Goal: Transaction & Acquisition: Purchase product/service

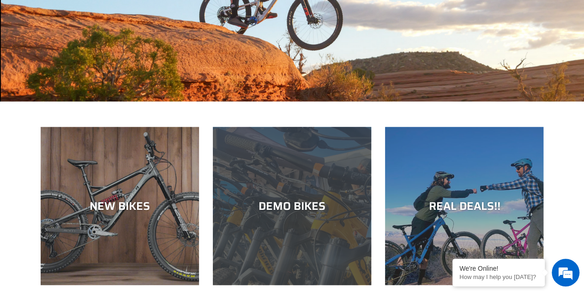
scroll to position [231, 0]
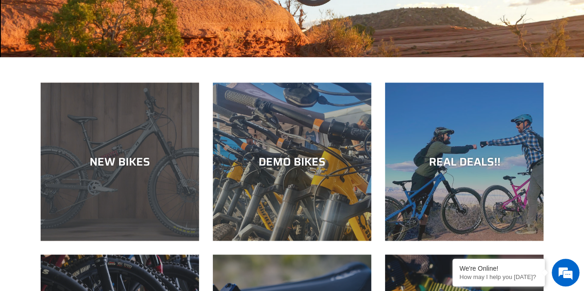
click at [134, 241] on div "NEW BIKES" at bounding box center [120, 241] width 158 height 0
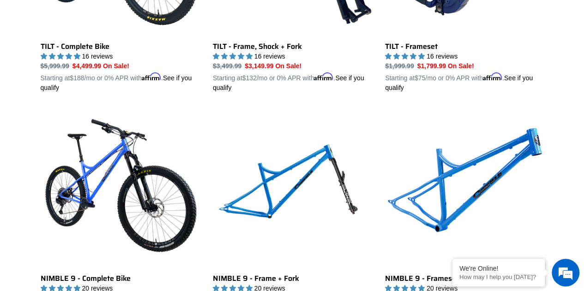
scroll to position [1384, 0]
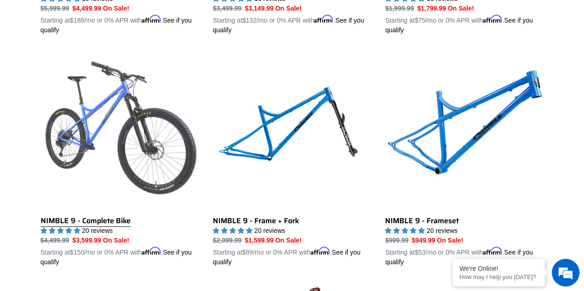
click at [125, 131] on link "NIMBLE 9 - Complete Bike" at bounding box center [120, 159] width 158 height 216
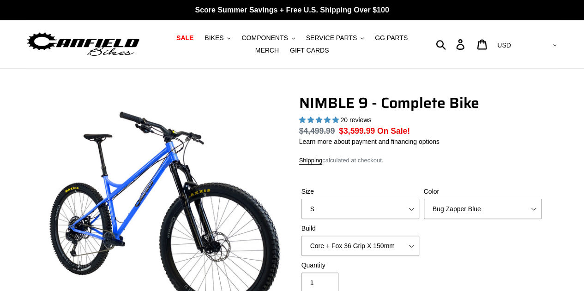
select select "highest-rating"
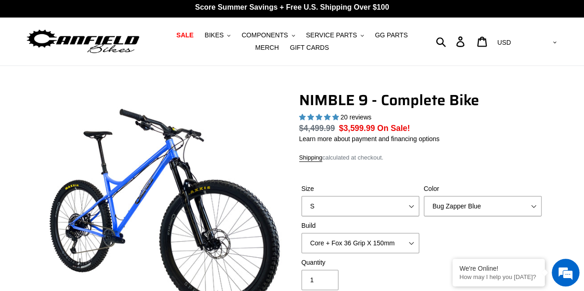
scroll to position [46, 0]
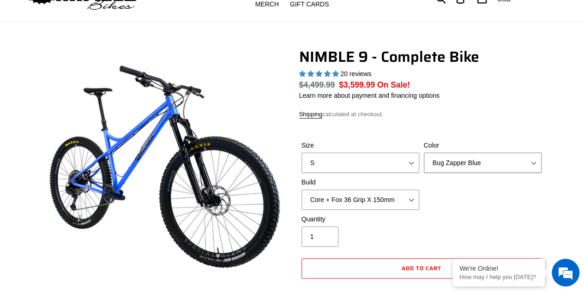
click at [486, 165] on select "Bug Zapper Blue Purple Haze - Sold Out Galaxy Black" at bounding box center [482, 163] width 118 height 20
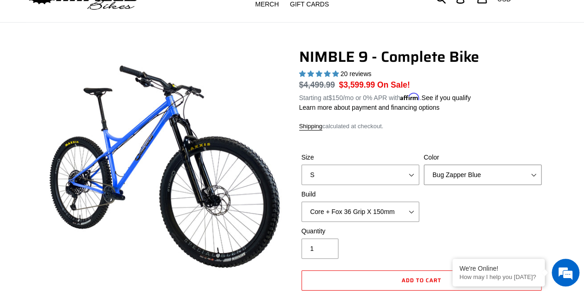
select select "Purple Haze - Sold Out"
click at [423, 165] on select "Bug Zapper Blue Purple Haze - Sold Out Galaxy Black" at bounding box center [482, 175] width 118 height 20
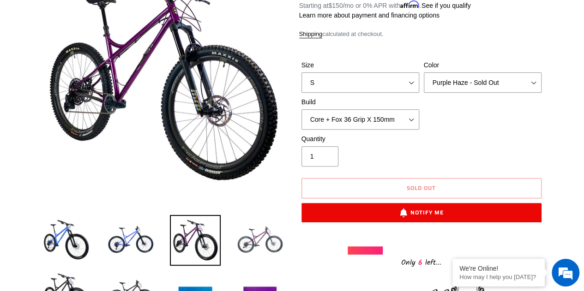
click at [271, 250] on img at bounding box center [259, 240] width 51 height 51
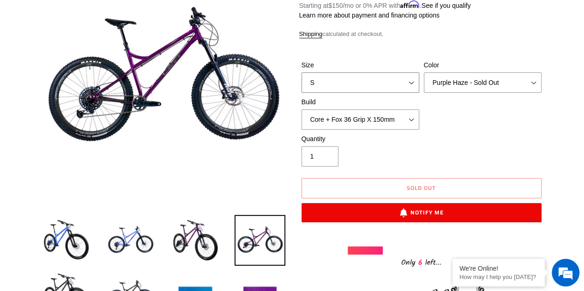
click at [410, 78] on select "S M L XL" at bounding box center [360, 82] width 118 height 20
select select "L"
click at [301, 72] on select "S M L XL" at bounding box center [360, 82] width 118 height 20
click at [417, 116] on select "Core + Fox 36 Grip X 150mm Pro + Fox 36 Grip X 150mm Core + RockShox Lyrik Ulti…" at bounding box center [360, 119] width 118 height 20
select select "Pro + Fox 36 Grip X 150mm"
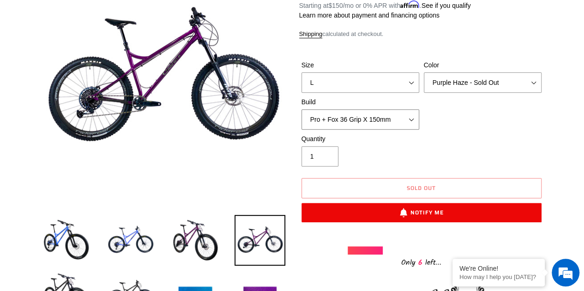
click at [301, 109] on select "Core + Fox 36 Grip X 150mm Pro + Fox 36 Grip X 150mm Core + RockShox Lyrik Ulti…" at bounding box center [360, 119] width 118 height 20
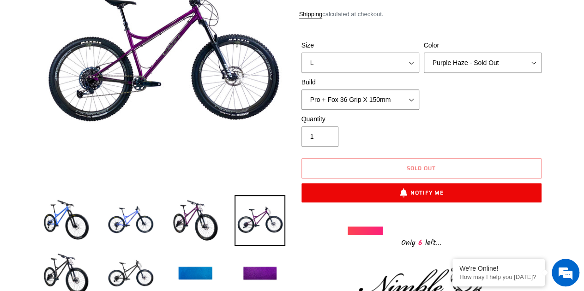
scroll to position [185, 0]
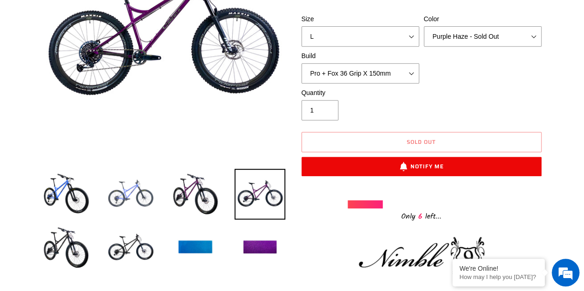
click at [129, 193] on img at bounding box center [130, 194] width 51 height 51
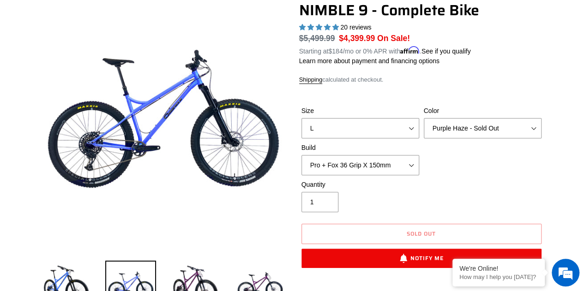
scroll to position [92, 0]
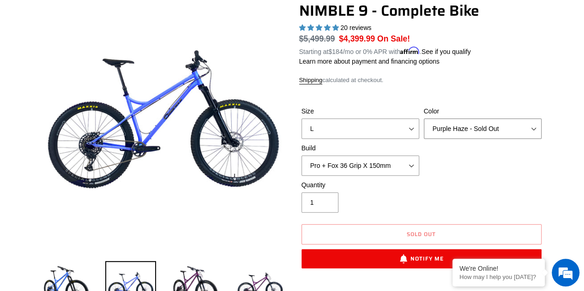
click at [438, 127] on select "Bug Zapper Blue Purple Haze - Sold Out Galaxy Black" at bounding box center [482, 129] width 118 height 20
click at [423, 119] on select "Bug Zapper Blue Purple Haze - Sold Out Galaxy Black" at bounding box center [482, 129] width 118 height 20
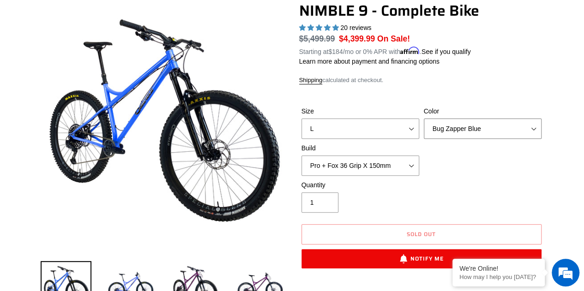
scroll to position [138, 0]
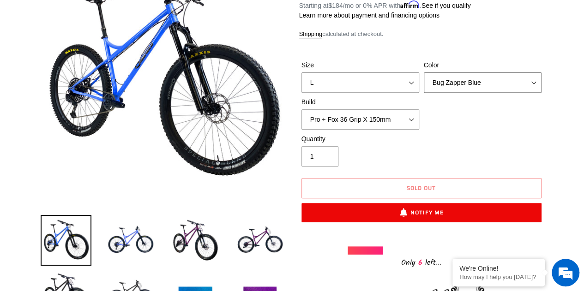
click at [451, 75] on select "Bug Zapper Blue Purple Haze - Sold Out Galaxy Black" at bounding box center [482, 82] width 118 height 20
click at [423, 72] on select "Bug Zapper Blue Purple Haze - Sold Out Galaxy Black" at bounding box center [482, 82] width 118 height 20
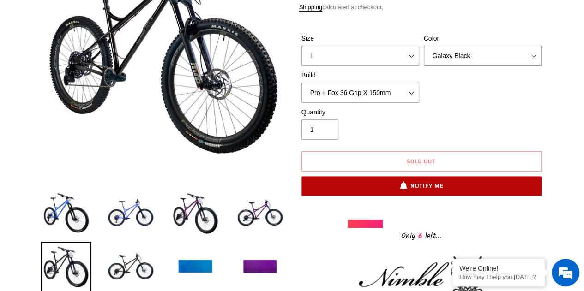
scroll to position [92, 0]
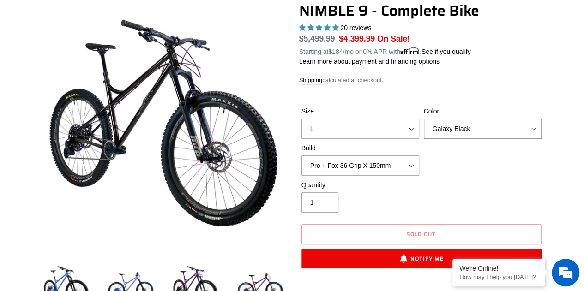
click at [465, 125] on select "Bug Zapper Blue Purple Haze - Sold Out Galaxy Black" at bounding box center [482, 129] width 118 height 20
click at [423, 119] on select "Bug Zapper Blue Purple Haze - Sold Out Galaxy Black" at bounding box center [482, 129] width 118 height 20
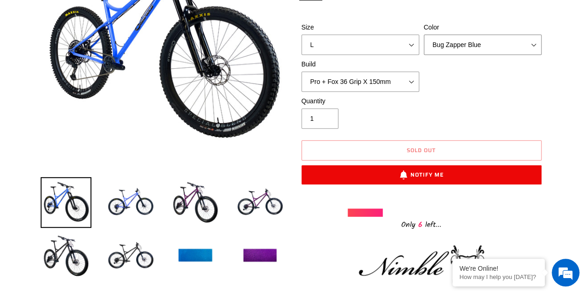
scroll to position [185, 0]
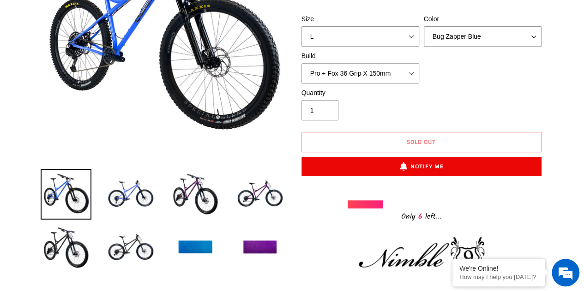
click at [426, 214] on div "Only 6 left..." at bounding box center [421, 215] width 148 height 14
click at [354, 205] on div at bounding box center [365, 204] width 36 height 8
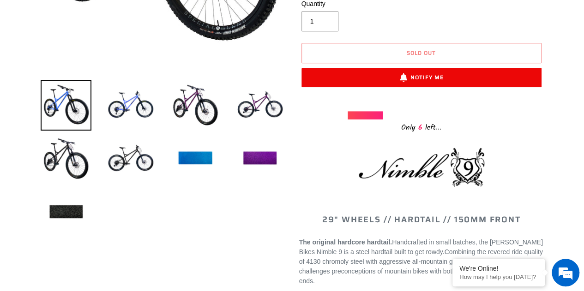
scroll to position [277, 0]
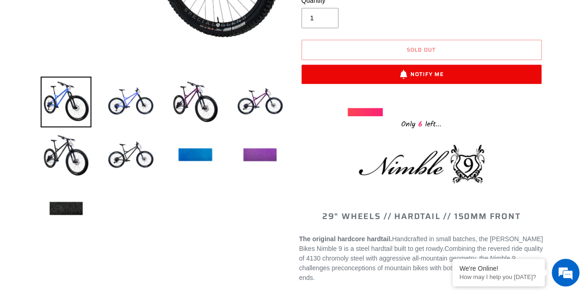
click at [266, 155] on img at bounding box center [259, 155] width 51 height 51
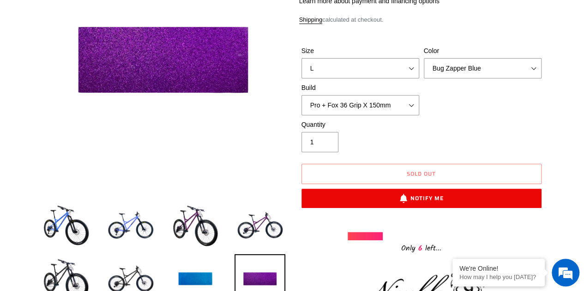
scroll to position [138, 0]
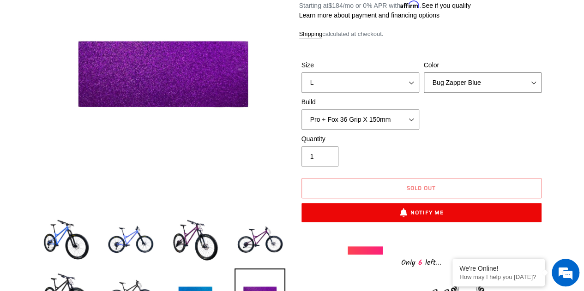
click at [470, 85] on select "Bug Zapper Blue Purple Haze - Sold Out Galaxy Black" at bounding box center [482, 82] width 118 height 20
select select "Purple Haze - Sold Out"
click at [423, 72] on select "Bug Zapper Blue Purple Haze - Sold Out Galaxy Black" at bounding box center [482, 82] width 118 height 20
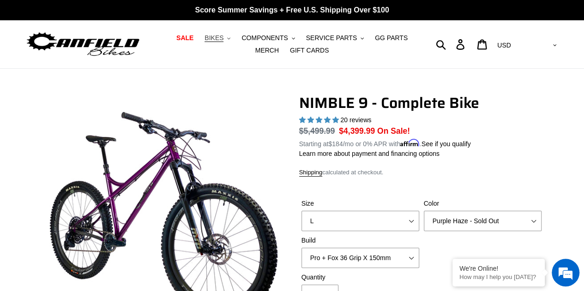
click at [213, 40] on button "BIKES .cls-1{fill:#231f20}" at bounding box center [217, 38] width 35 height 12
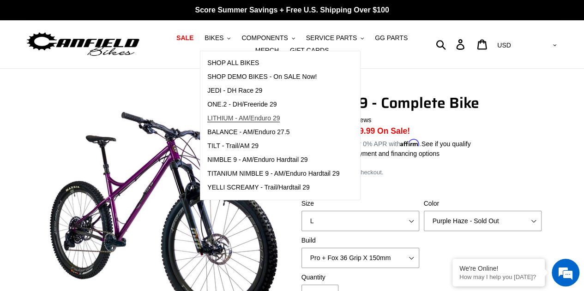
click at [257, 122] on span "LITHIUM - AM/Enduro 29" at bounding box center [243, 118] width 72 height 8
